Goal: Task Accomplishment & Management: Manage account settings

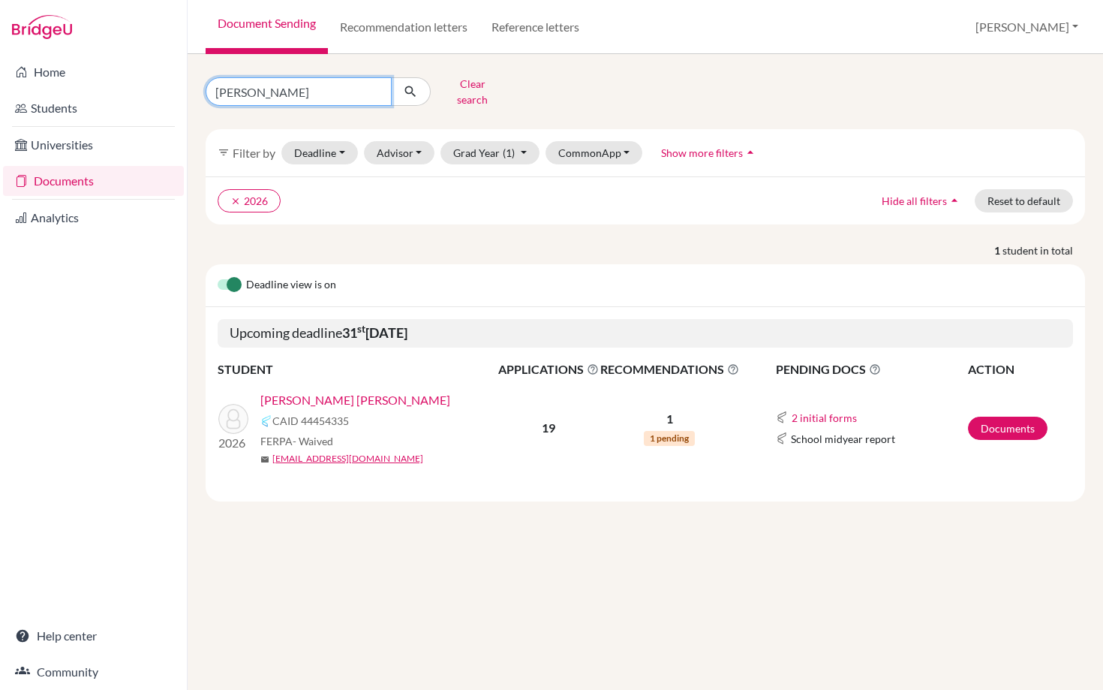
drag, startPoint x: 278, startPoint y: 86, endPoint x: 193, endPoint y: 86, distance: 85.5
click at [195, 86] on div "[PERSON_NAME] search" at bounding box center [344, 91] width 301 height 39
type input "[PERSON_NAME]"
click button "submit" at bounding box center [411, 91] width 40 height 29
click at [359, 391] on link "[PERSON_NAME], [PERSON_NAME]" at bounding box center [356, 400] width 192 height 18
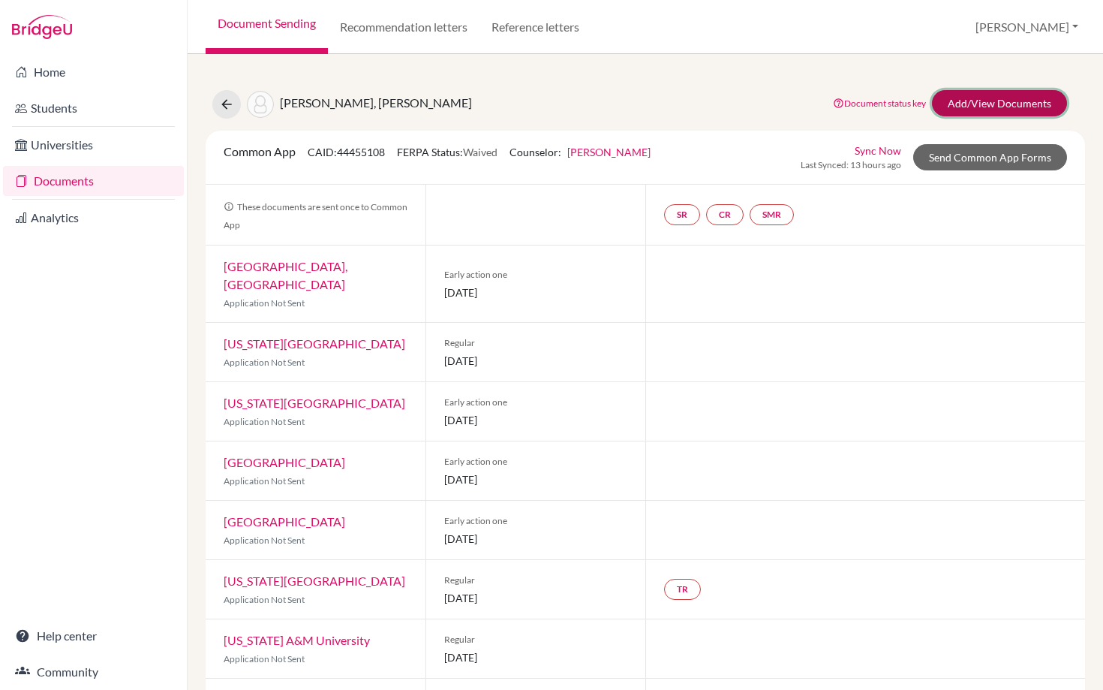
click at [997, 105] on link "Add/View Documents" at bounding box center [999, 103] width 135 height 26
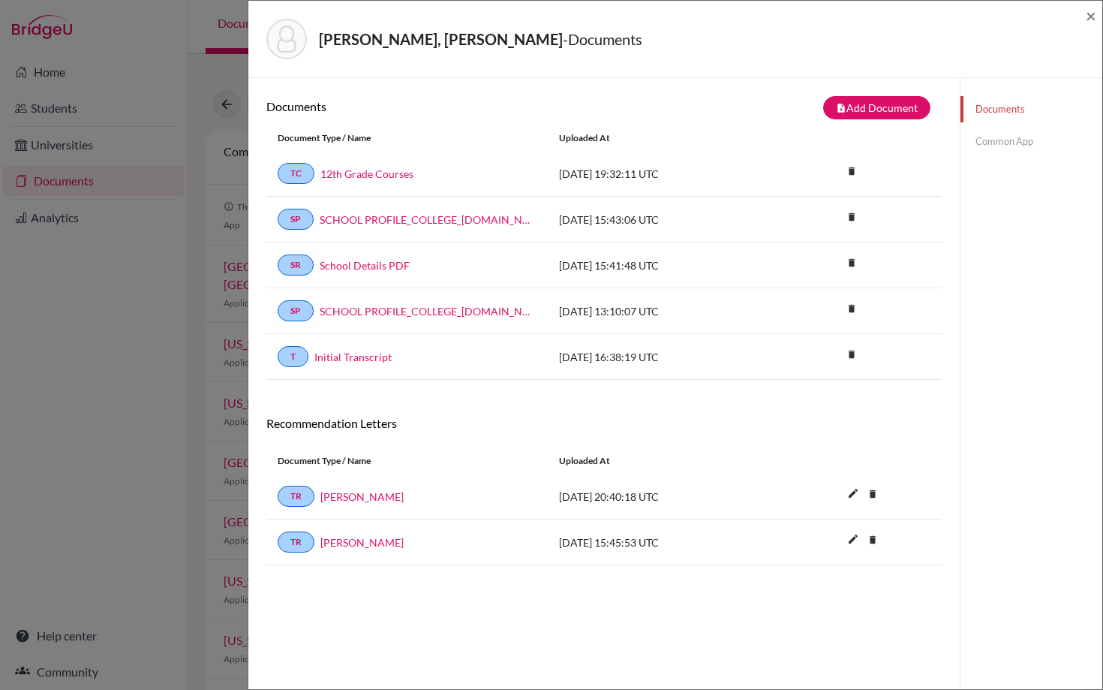
click at [131, 393] on div "Zavala Cross, Miguel Ernesto - Documents × Documents note_add Add Document Docu…" at bounding box center [551, 345] width 1103 height 690
click at [104, 376] on div "Zavala Cross, Miguel Ernesto - Documents × Documents note_add Add Document Docu…" at bounding box center [551, 345] width 1103 height 690
click at [1095, 18] on span "×" at bounding box center [1091, 16] width 11 height 22
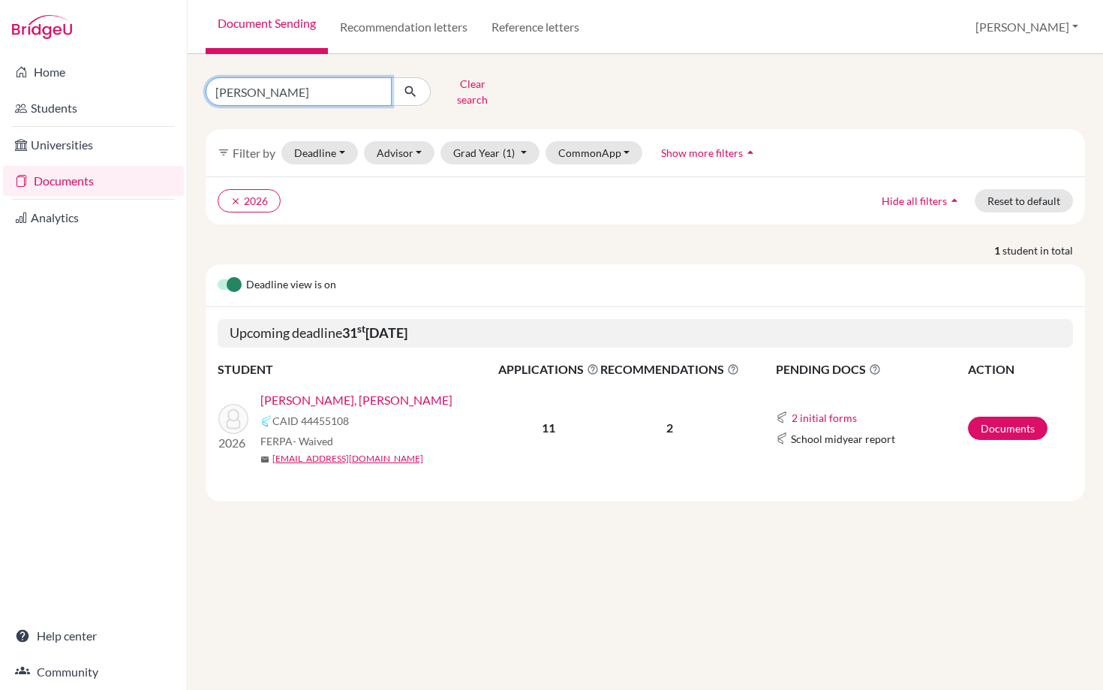
drag, startPoint x: 269, startPoint y: 89, endPoint x: 195, endPoint y: 89, distance: 73.5
click at [195, 89] on div "zavala Clear search" at bounding box center [344, 91] width 301 height 39
type input "vargas"
click button "submit" at bounding box center [411, 91] width 40 height 29
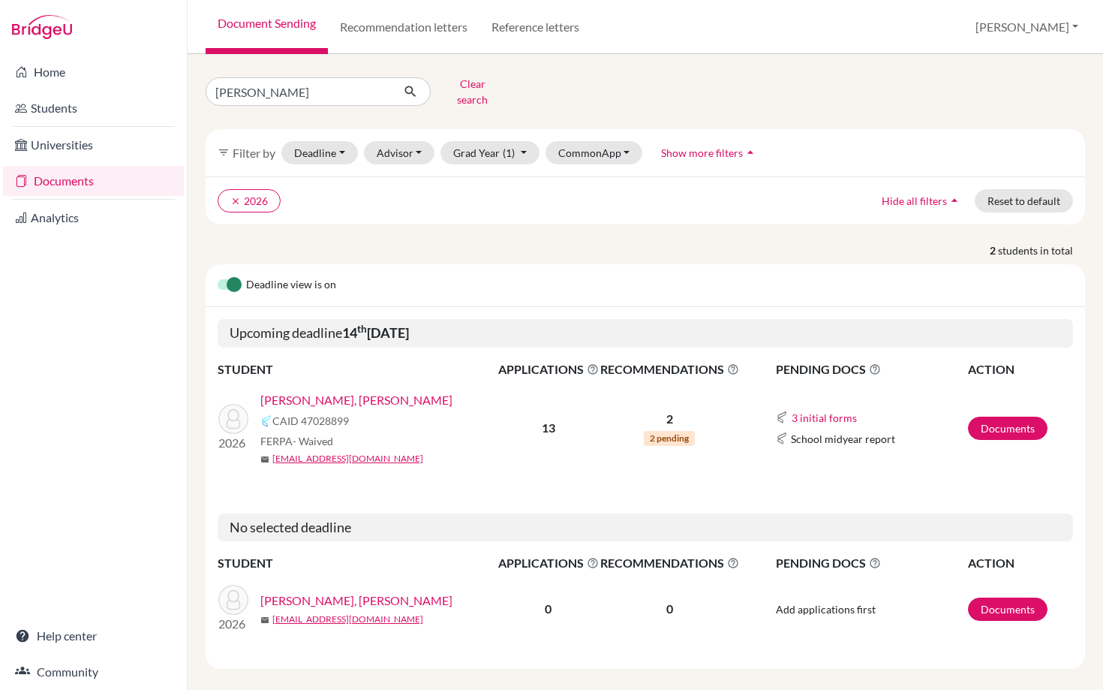
click at [350, 391] on link "Vargas Odio, Marcelo Jose" at bounding box center [356, 400] width 192 height 18
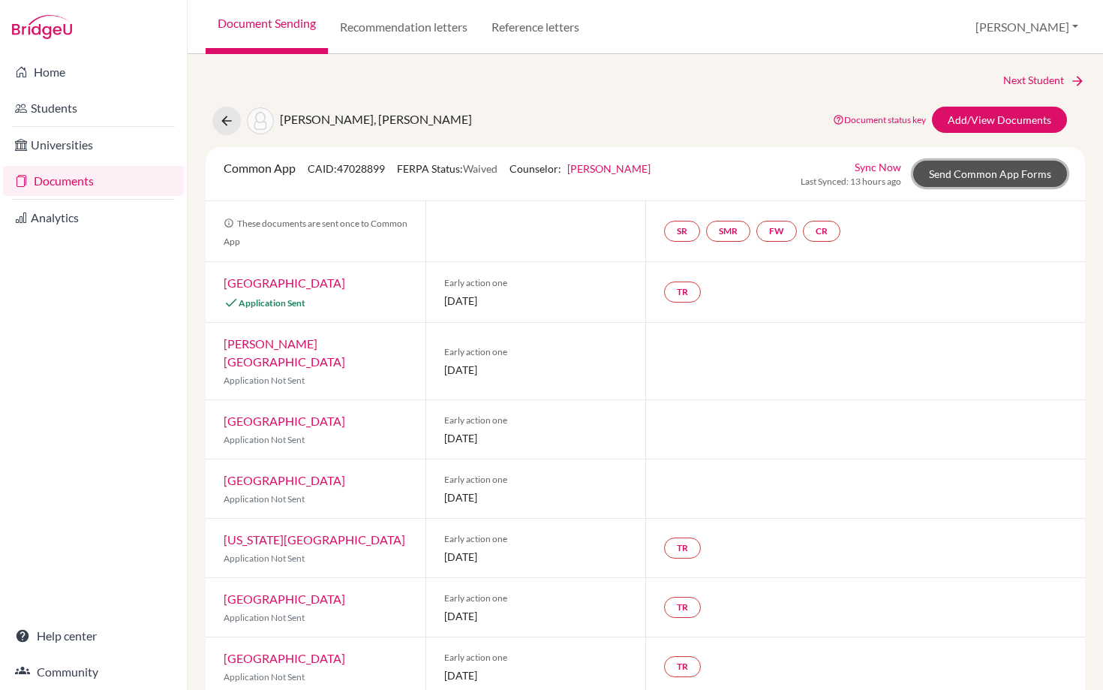
click at [990, 172] on link "Send Common App Forms" at bounding box center [990, 174] width 154 height 26
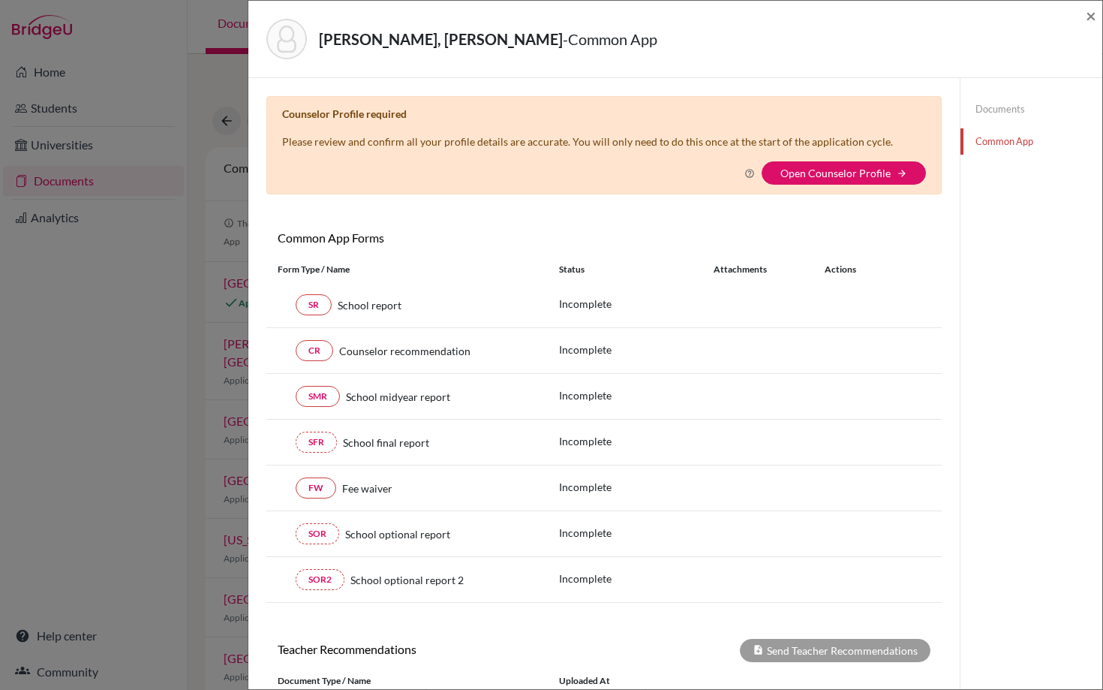
click at [1002, 111] on link "Documents" at bounding box center [1031, 109] width 142 height 26
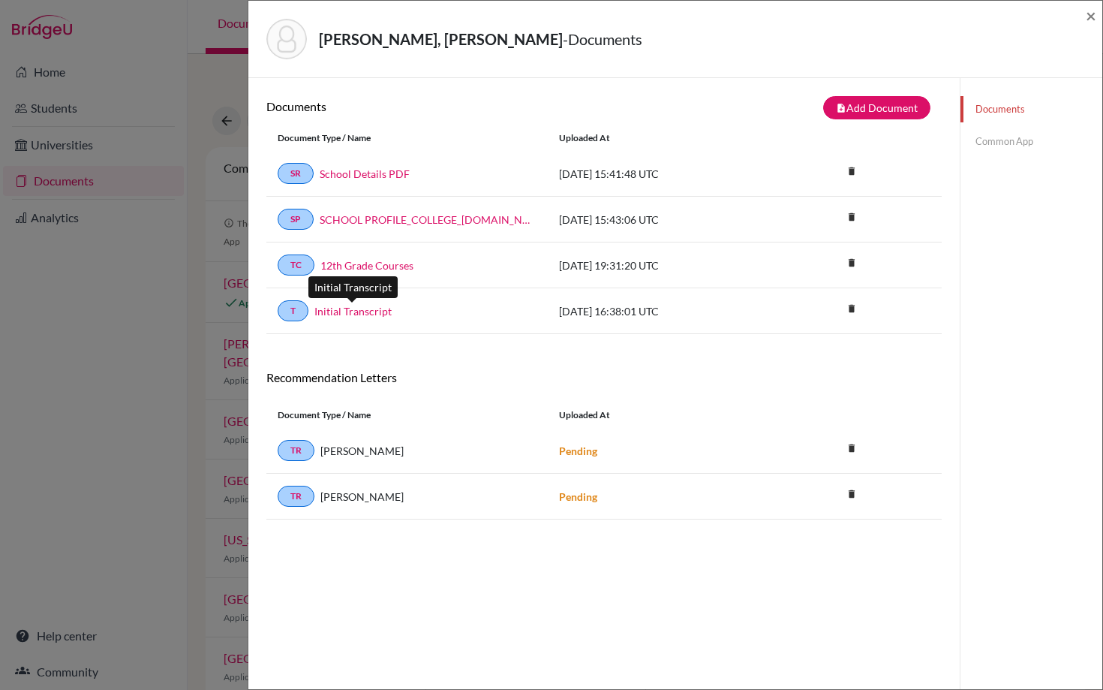
click at [342, 310] on link "Initial Transcript" at bounding box center [352, 311] width 77 height 16
click at [345, 266] on link "12th Grade Courses" at bounding box center [366, 265] width 93 height 16
click at [148, 296] on div "[PERSON_NAME] Odio, [PERSON_NAME] - Documents × Documents note_add Add Document…" at bounding box center [551, 345] width 1103 height 690
click at [1098, 15] on div "[PERSON_NAME], [PERSON_NAME] - Documents ×" at bounding box center [675, 39] width 854 height 77
click at [1087, 19] on span "×" at bounding box center [1091, 16] width 11 height 22
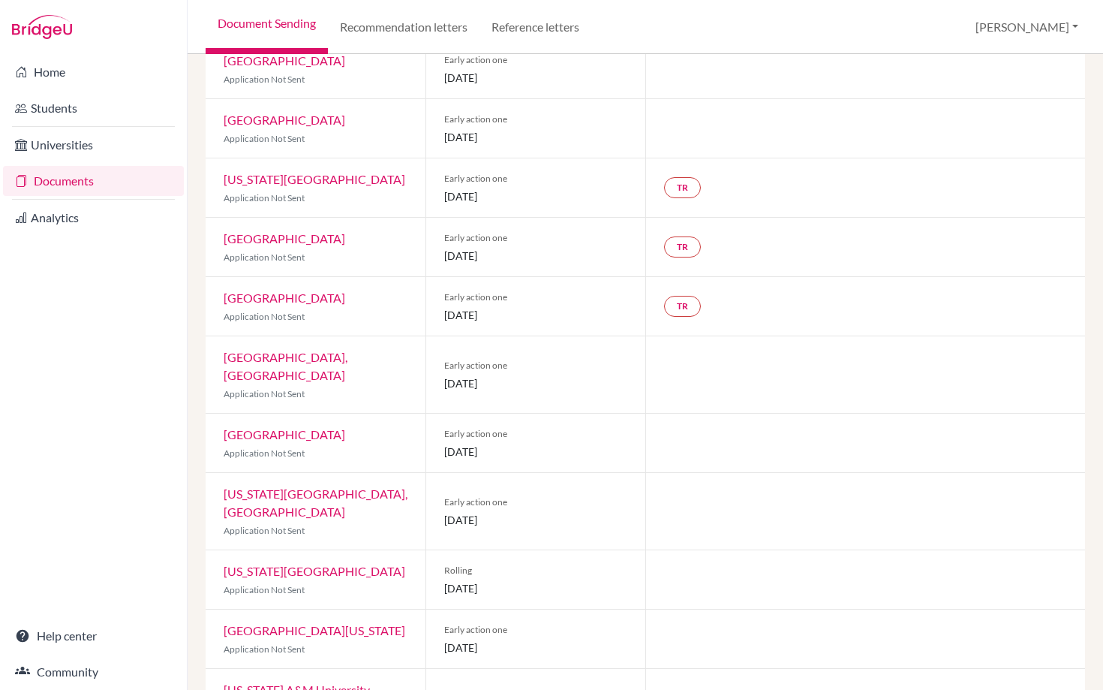
scroll to position [361, 0]
